Goal: Task Accomplishment & Management: Use online tool/utility

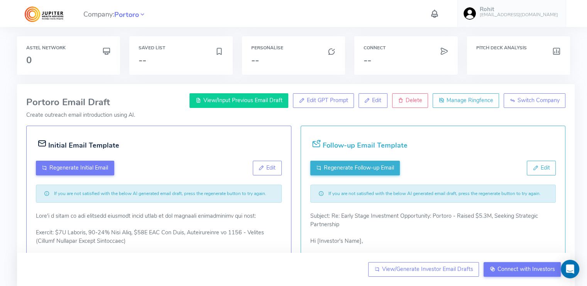
click at [260, 98] on span "View/Input Previous Email Draft" at bounding box center [242, 101] width 79 height 8
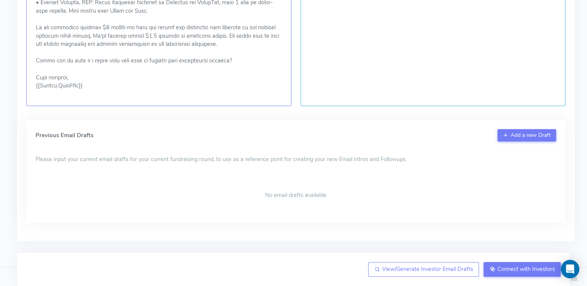
scroll to position [518, 0]
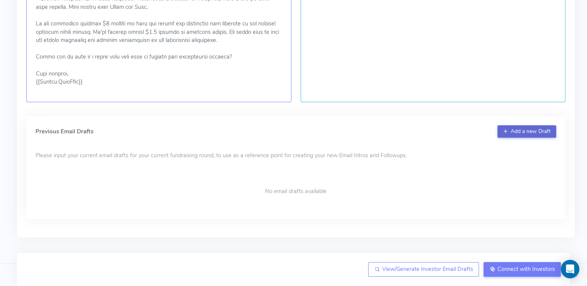
click at [521, 132] on button "Add a new Draft" at bounding box center [527, 131] width 59 height 12
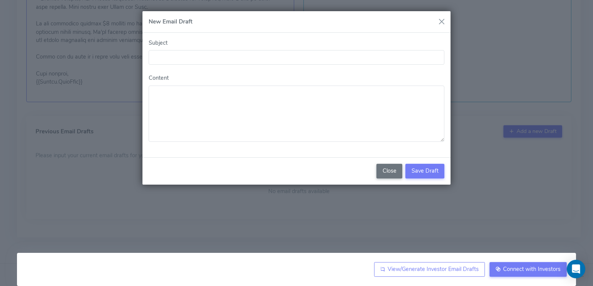
click at [439, 23] on button "Close" at bounding box center [442, 22] width 12 height 12
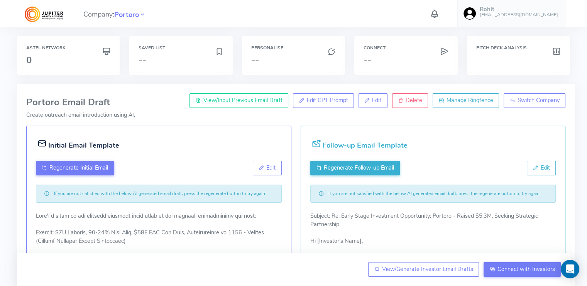
scroll to position [0, 0]
